Goal: Find specific page/section: Find specific page/section

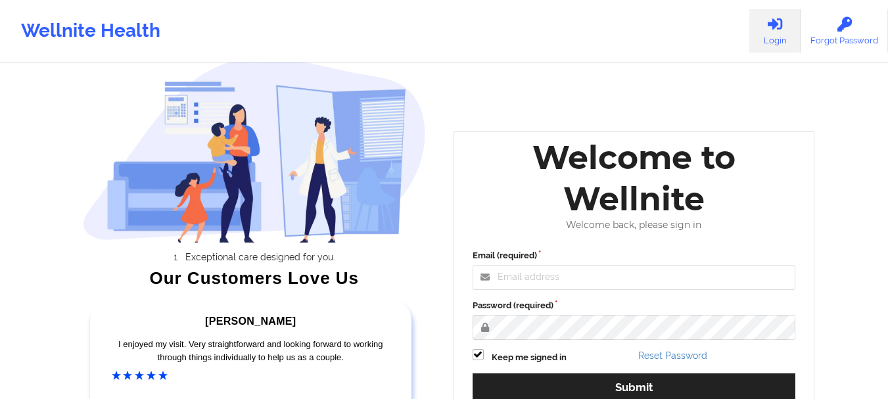
scroll to position [66, 0]
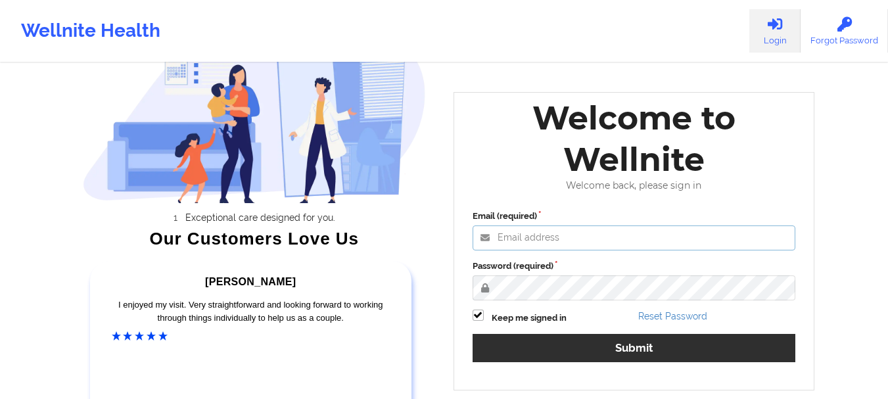
type input "[PERSON_NAME][EMAIL_ADDRESS][PERSON_NAME][DOMAIN_NAME]"
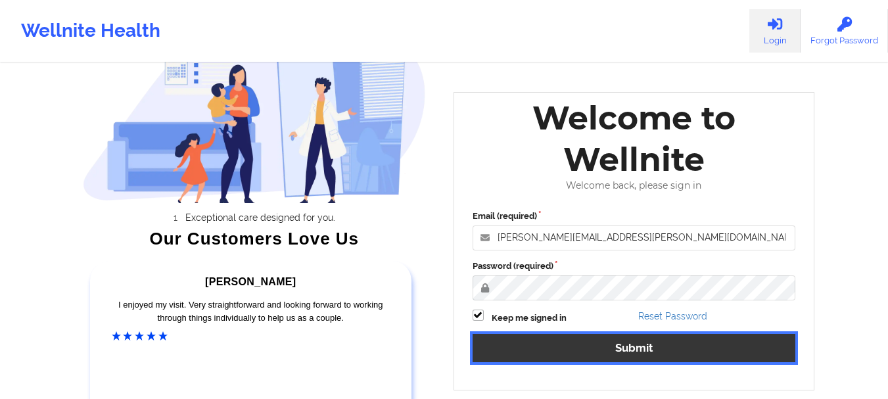
click at [729, 339] on button "Submit" at bounding box center [633, 348] width 323 height 28
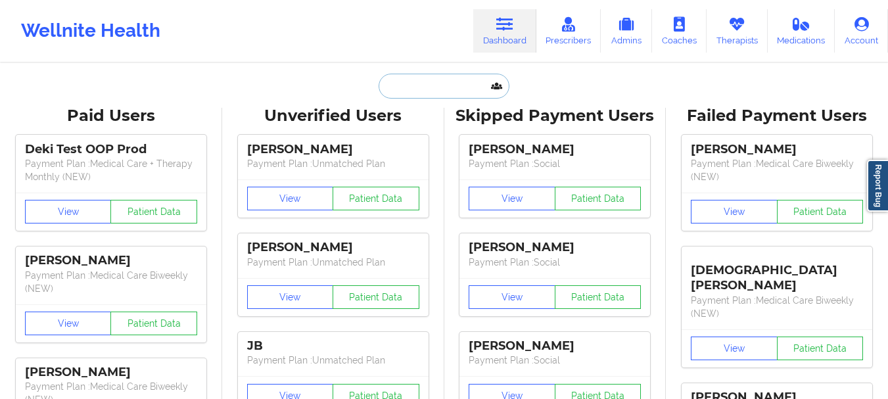
click at [446, 88] on input "text" at bounding box center [443, 86] width 130 height 25
paste input "[PERSON_NAME]"
type input "[PERSON_NAME]"
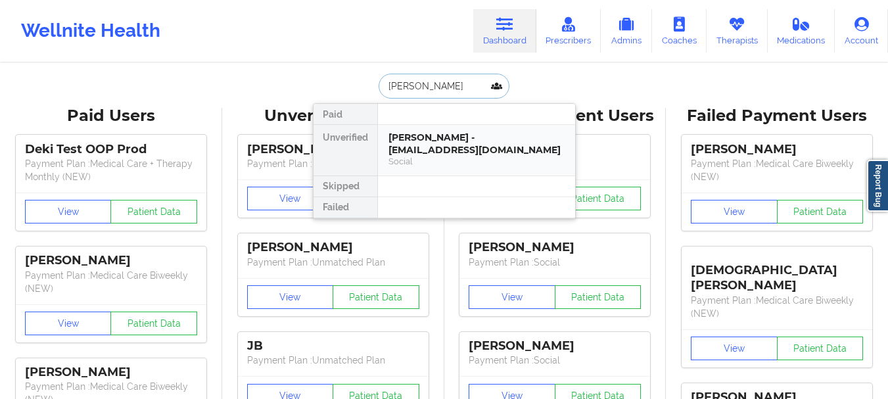
click at [433, 135] on div "[PERSON_NAME] - [EMAIL_ADDRESS][DOMAIN_NAME]" at bounding box center [476, 143] width 176 height 24
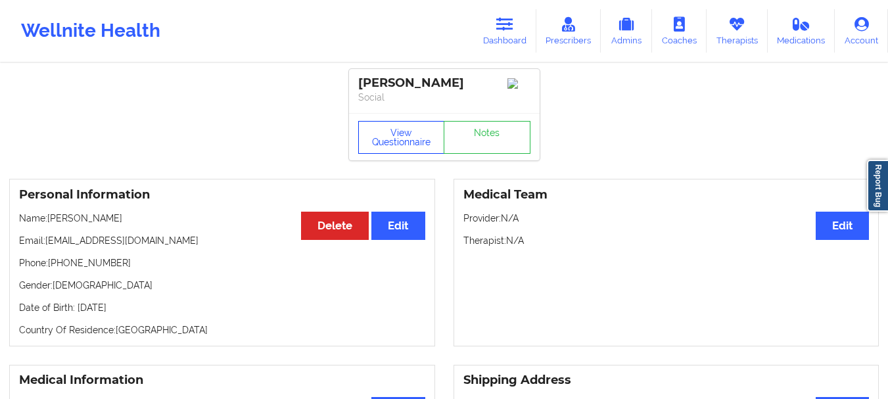
click at [393, 139] on button "View Questionnaire" at bounding box center [401, 137] width 87 height 33
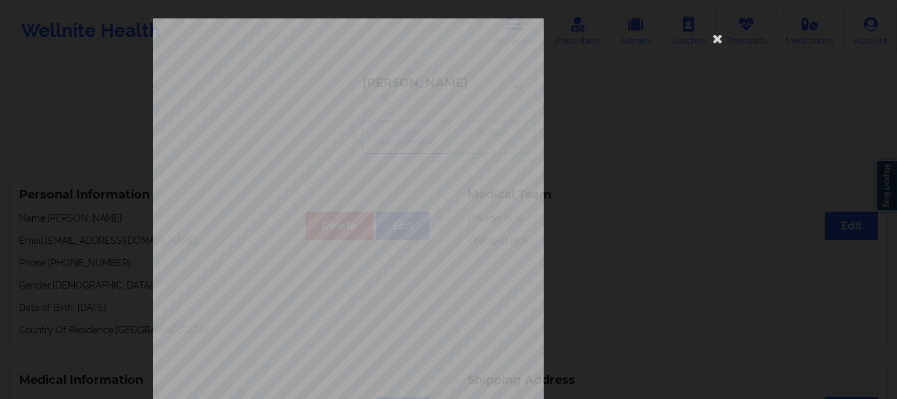
scroll to position [228, 0]
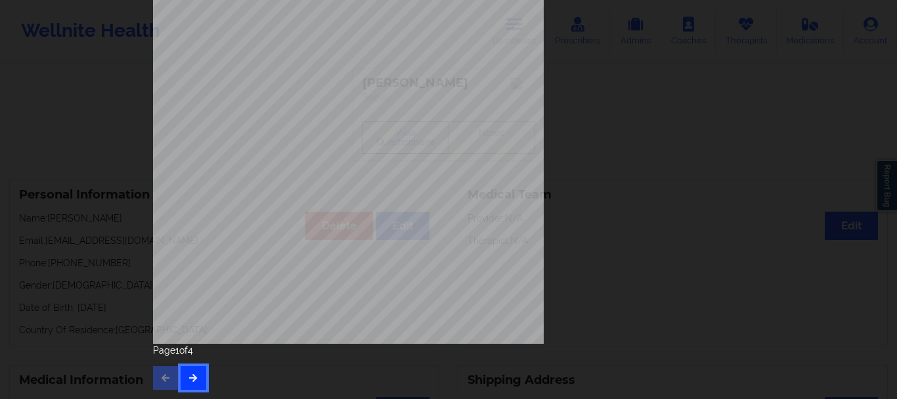
click at [188, 383] on button "button" at bounding box center [194, 378] width 26 height 24
click at [198, 376] on button "button" at bounding box center [194, 378] width 26 height 24
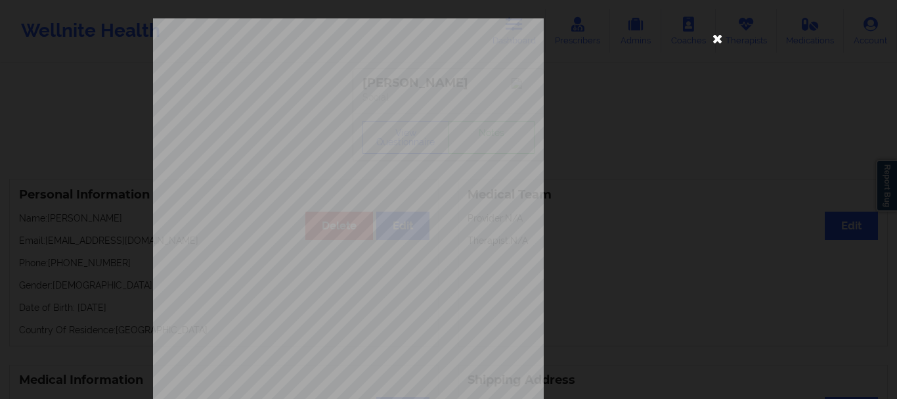
click at [719, 40] on icon at bounding box center [718, 38] width 21 height 21
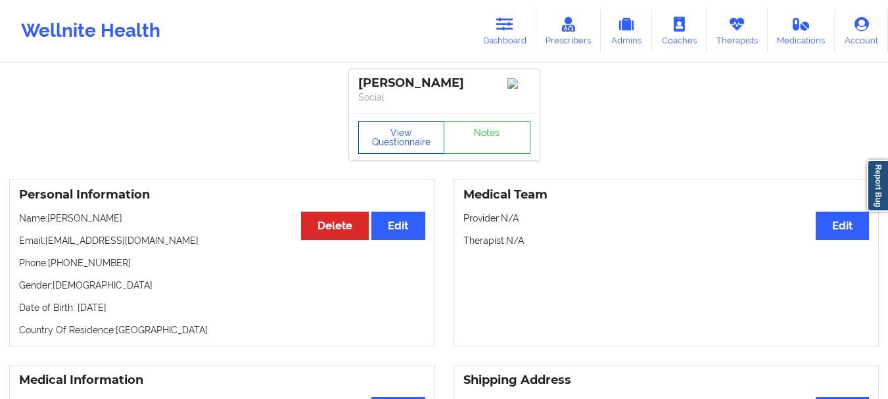
click at [397, 141] on button "View Questionnaire" at bounding box center [401, 137] width 87 height 33
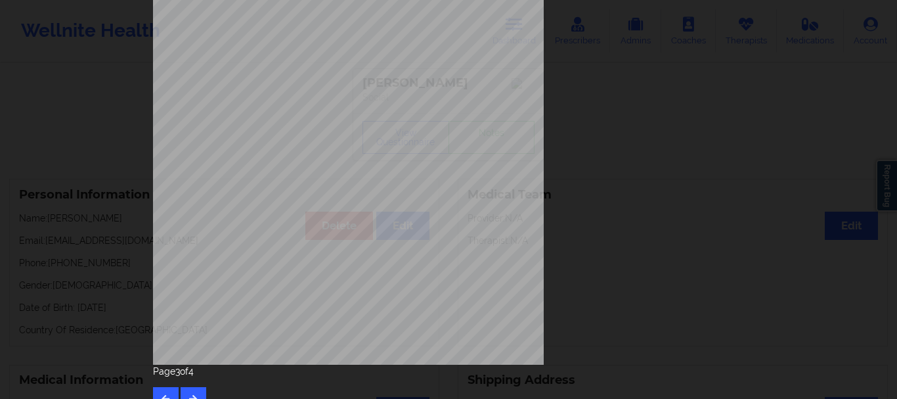
scroll to position [228, 0]
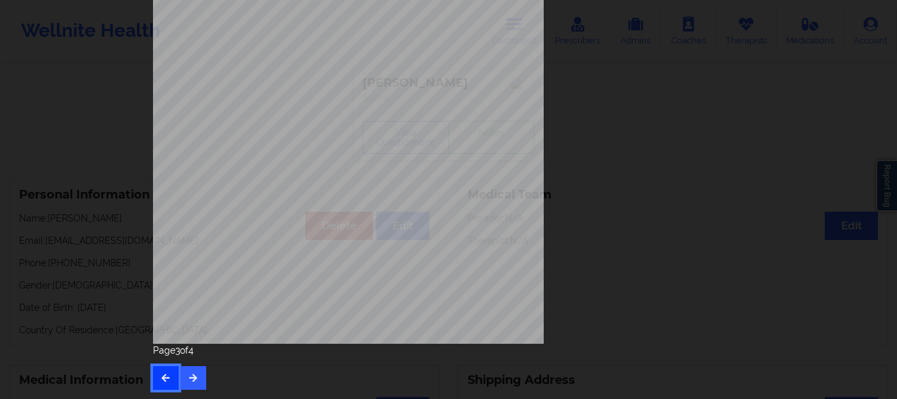
click at [155, 380] on button "button" at bounding box center [166, 378] width 26 height 24
click at [183, 376] on button "button" at bounding box center [194, 378] width 26 height 24
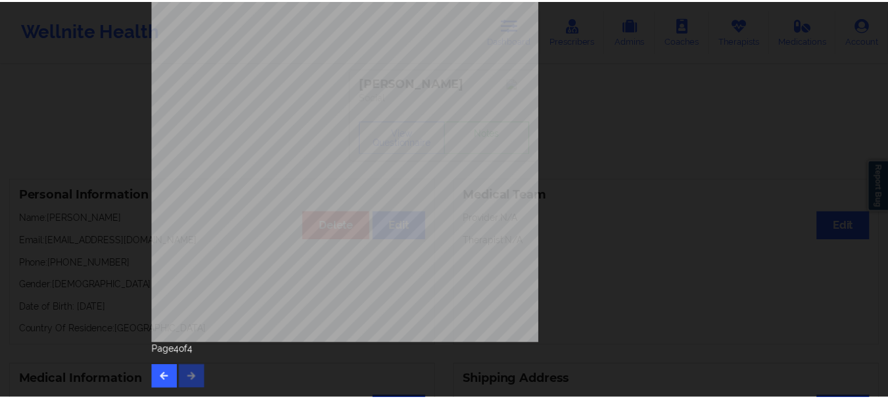
scroll to position [0, 0]
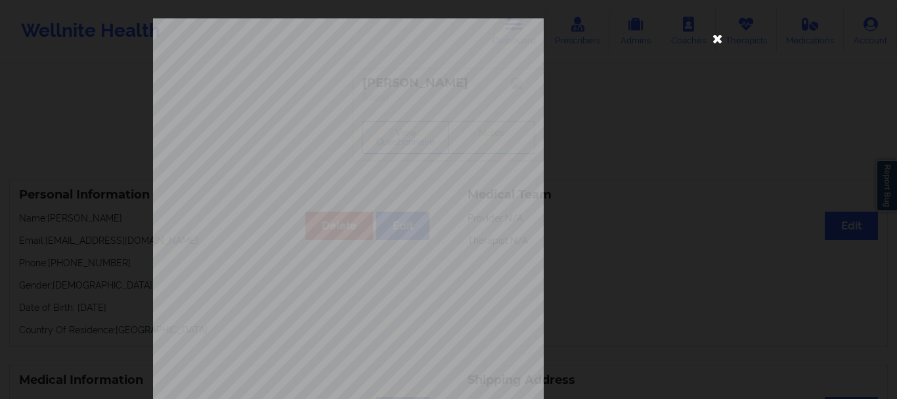
click at [716, 37] on icon at bounding box center [718, 38] width 21 height 21
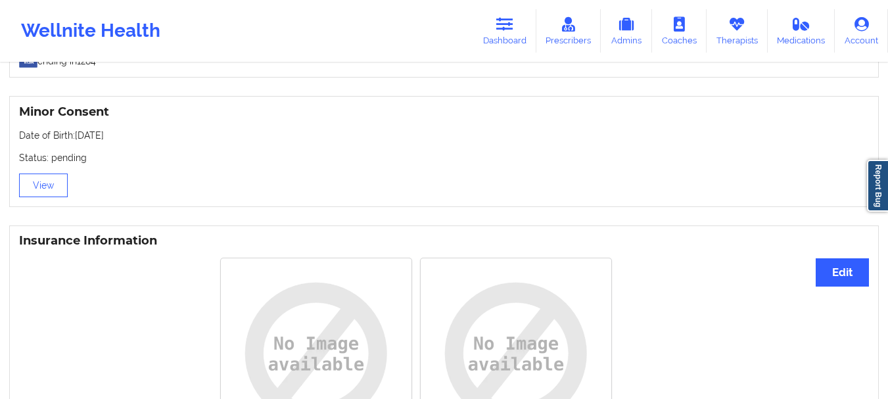
scroll to position [817, 0]
